Goal: Communication & Community: Share content

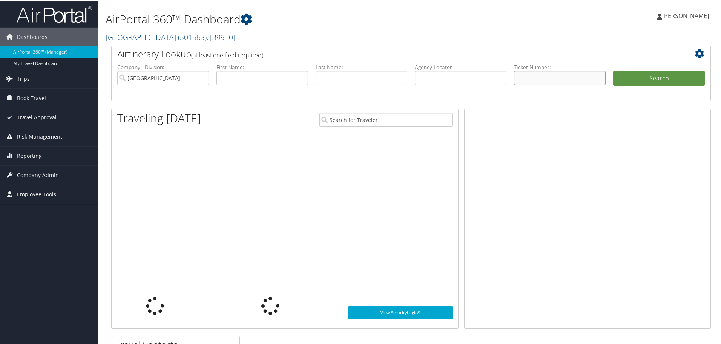
click at [530, 74] on input "text" at bounding box center [560, 77] width 92 height 14
paste input "2307310614566"
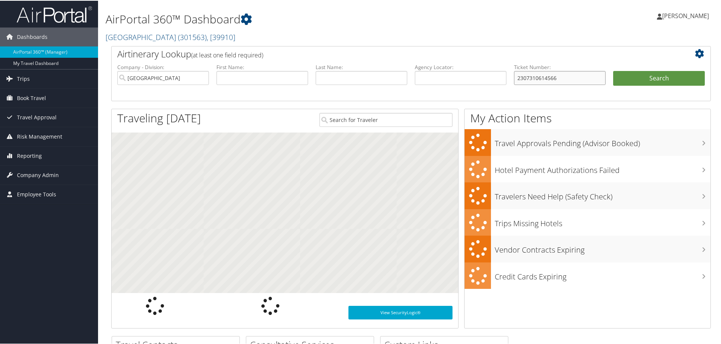
type input "2307310614566"
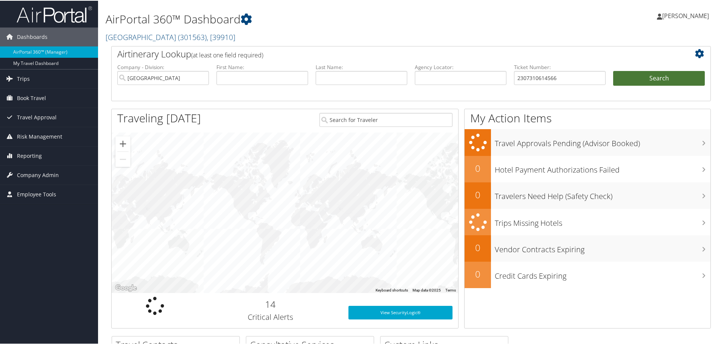
click at [613, 70] on button "Search" at bounding box center [659, 77] width 92 height 15
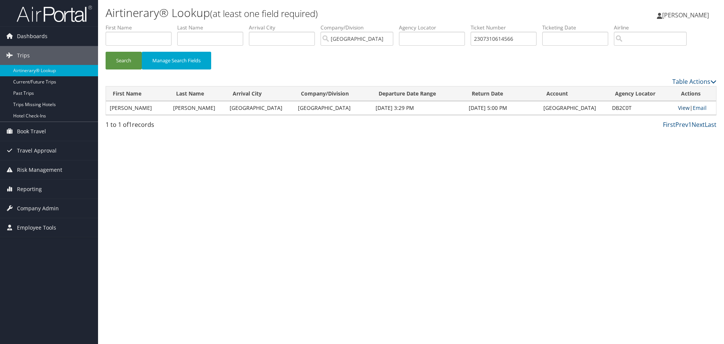
click at [679, 108] on link "View" at bounding box center [684, 107] width 12 height 7
click at [507, 38] on input "2307310614566" at bounding box center [504, 39] width 66 height 14
paste input "001731061468"
type input "0017310614686"
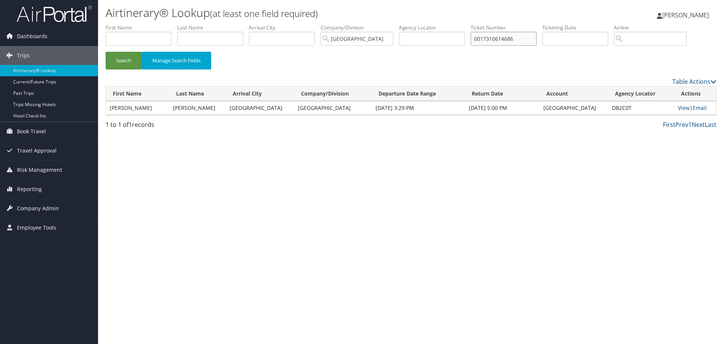
click at [106, 52] on button "Search" at bounding box center [124, 61] width 36 height 18
click at [679, 106] on link "View" at bounding box center [684, 107] width 12 height 7
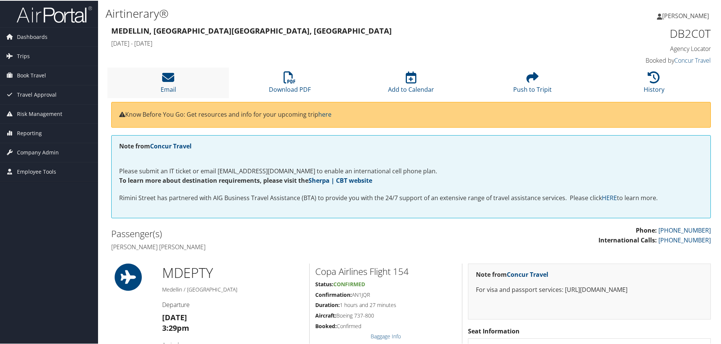
click at [155, 83] on li "Email" at bounding box center [168, 82] width 121 height 31
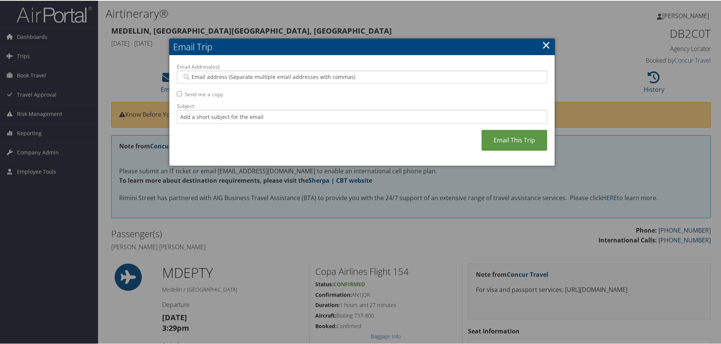
click at [232, 78] on input "Email Address(es):" at bounding box center [362, 76] width 360 height 8
type input "r"
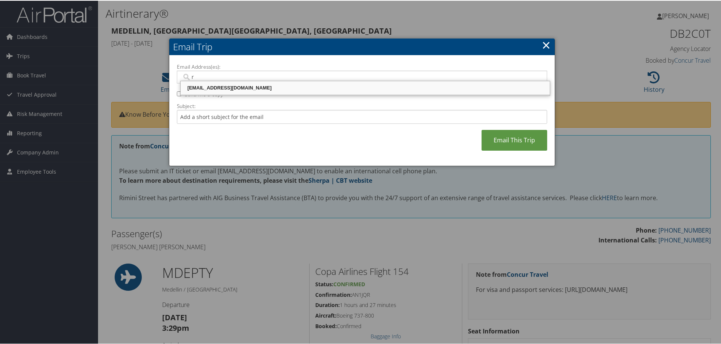
click at [220, 89] on div "ralingala@riministreet.com" at bounding box center [365, 87] width 367 height 8
type input "ralingala@riministreet.com"
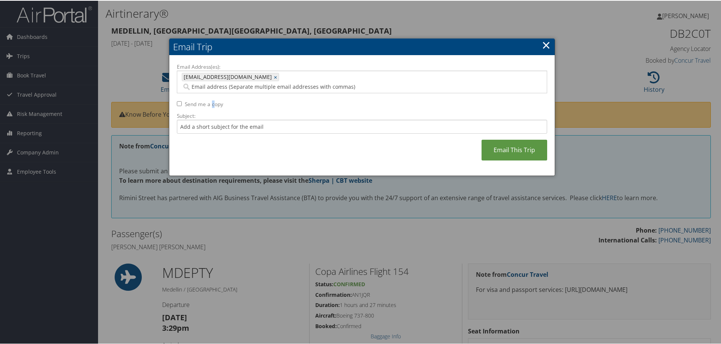
click at [211, 100] on label "Send me a copy" at bounding box center [204, 104] width 38 height 8
click at [198, 100] on label "Send me a copy" at bounding box center [204, 104] width 38 height 8
click at [182, 100] on input "Send me a copy" at bounding box center [179, 102] width 5 height 5
checkbox input "true"
click at [509, 140] on link "Email This Trip" at bounding box center [515, 149] width 66 height 21
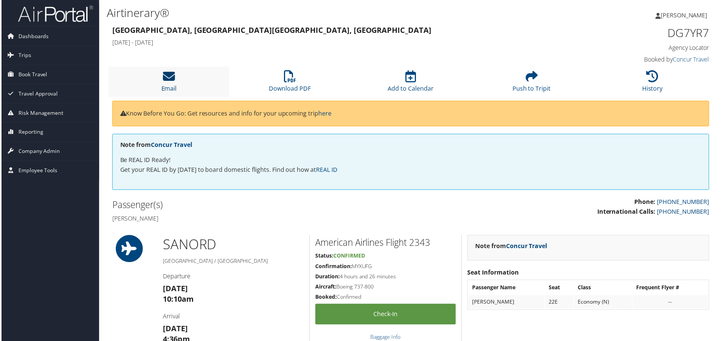
click at [172, 79] on icon at bounding box center [168, 77] width 12 height 12
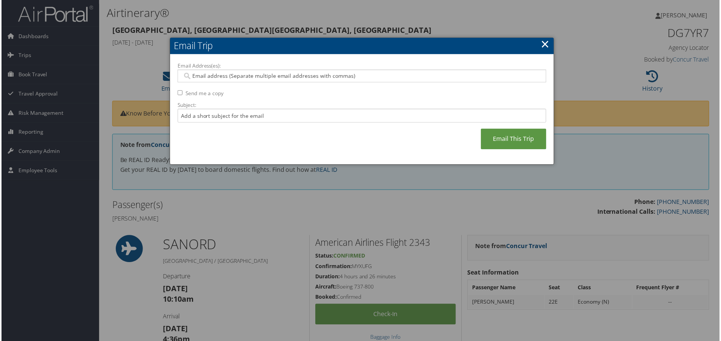
click at [215, 71] on div at bounding box center [362, 76] width 370 height 13
type input "s"
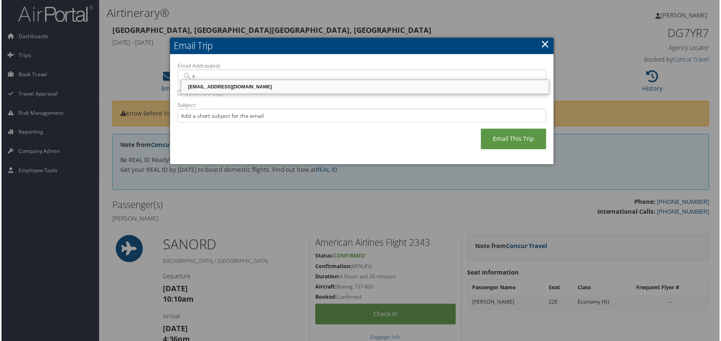
click at [214, 87] on div "srauri@riministreet.com" at bounding box center [365, 87] width 367 height 8
type input "srauri@riministreet.com"
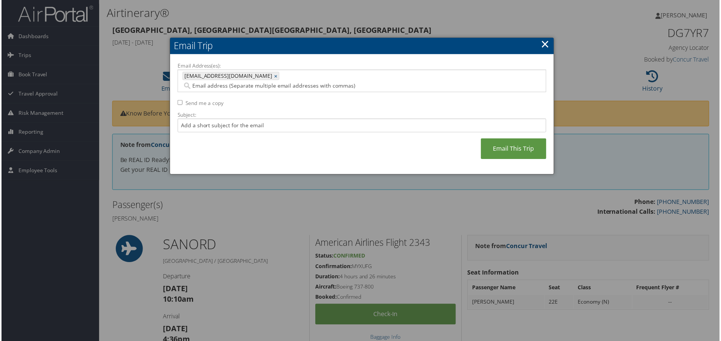
drag, startPoint x: 199, startPoint y: 93, endPoint x: 220, endPoint y: 106, distance: 25.1
click at [198, 100] on label "Send me a copy" at bounding box center [204, 104] width 38 height 8
click at [182, 100] on input "Send me a copy" at bounding box center [179, 102] width 5 height 5
checkbox input "true"
drag, startPoint x: 518, startPoint y: 138, endPoint x: 512, endPoint y: 138, distance: 5.7
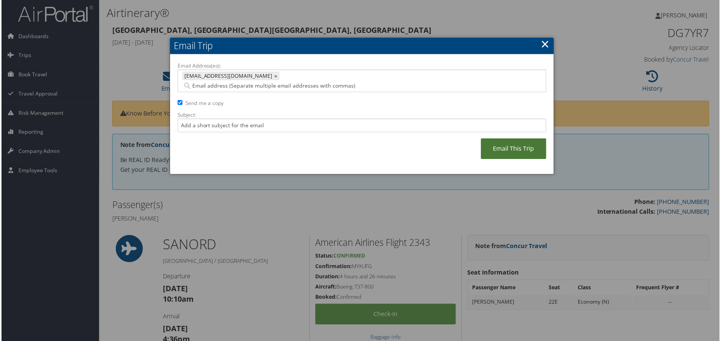
click at [514, 139] on link "Email This Trip" at bounding box center [515, 149] width 66 height 21
